Goal: Task Accomplishment & Management: Manage account settings

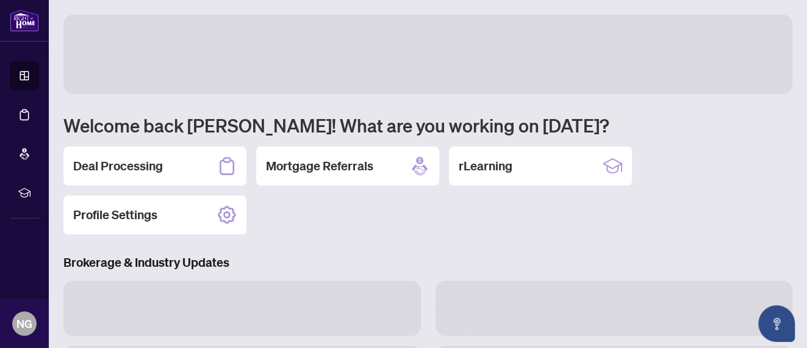
click at [22, 110] on li "Deal Processing" at bounding box center [24, 114] width 29 height 29
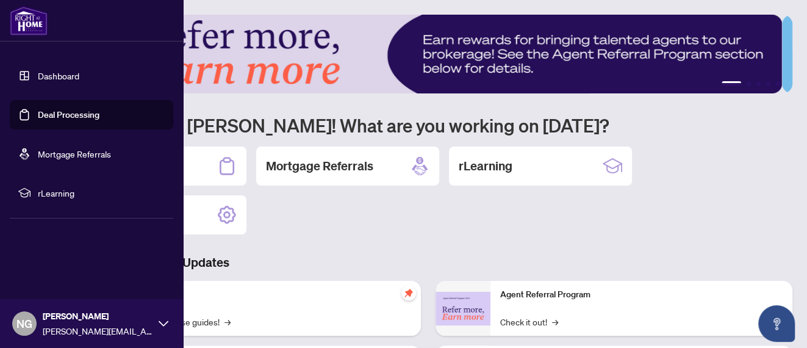
click at [81, 118] on link "Deal Processing" at bounding box center [69, 114] width 62 height 11
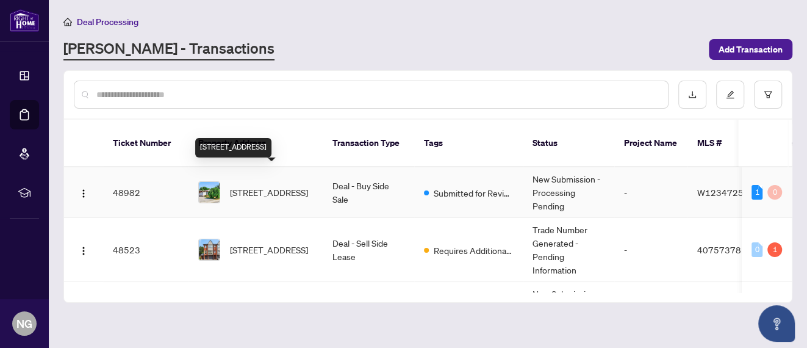
click at [274, 185] on span "[STREET_ADDRESS]" at bounding box center [269, 191] width 78 height 13
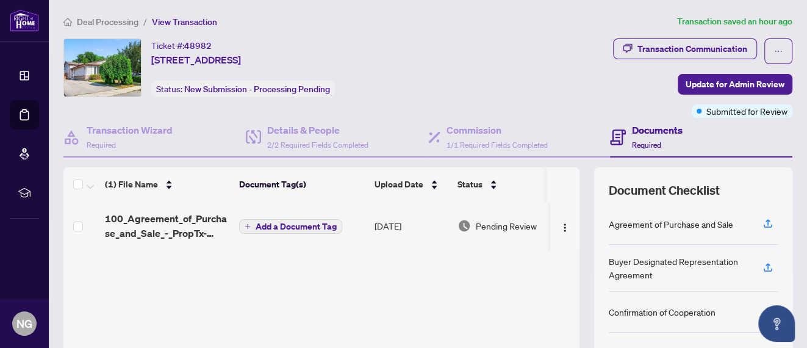
scroll to position [135, 0]
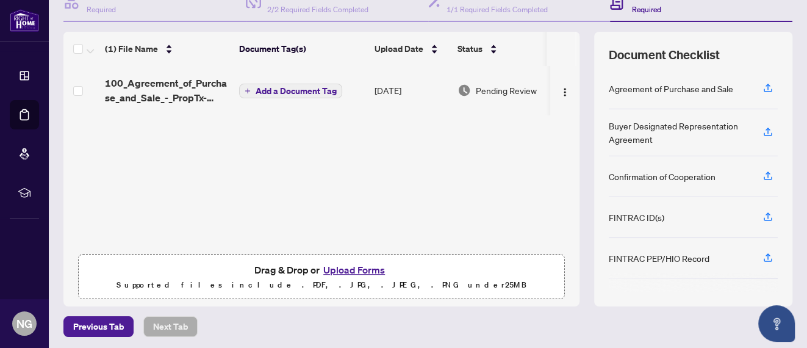
click at [338, 270] on button "Upload Forms" at bounding box center [354, 270] width 69 height 16
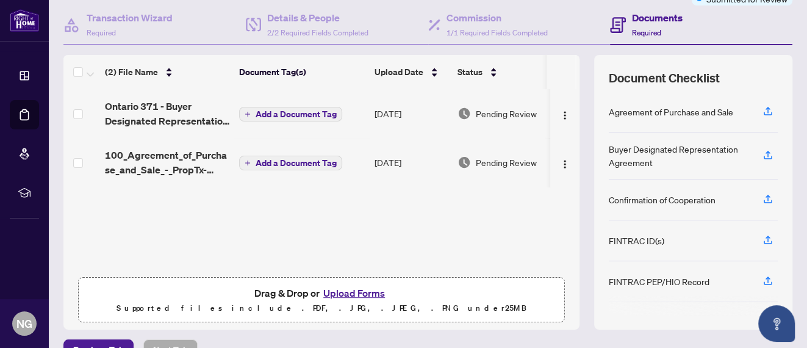
scroll to position [180, 0]
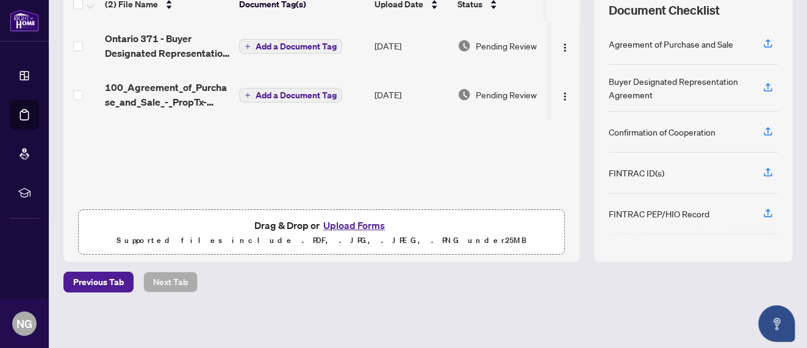
click at [332, 220] on button "Upload Forms" at bounding box center [354, 225] width 69 height 16
